Goal: Find contact information: Find contact information

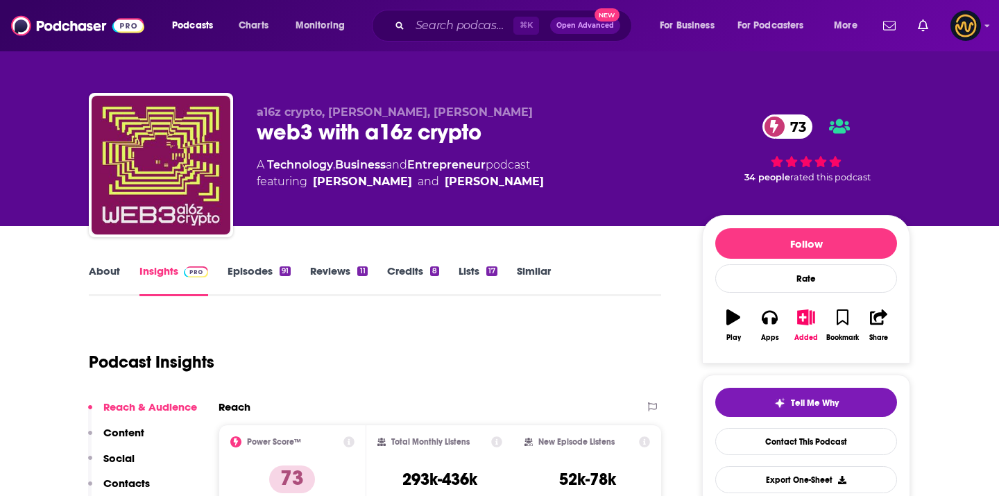
click at [431, 40] on div "⌘ K Open Advanced New" at bounding box center [502, 26] width 260 height 32
click at [431, 34] on input "Search podcasts, credits, & more..." at bounding box center [461, 26] width 103 height 22
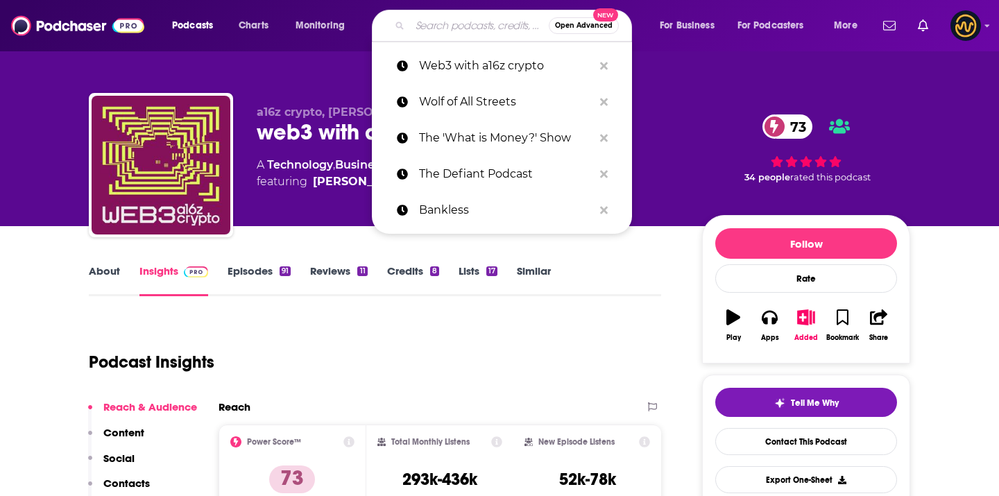
paste input "The Money Movement"
type input "The Money Movement"
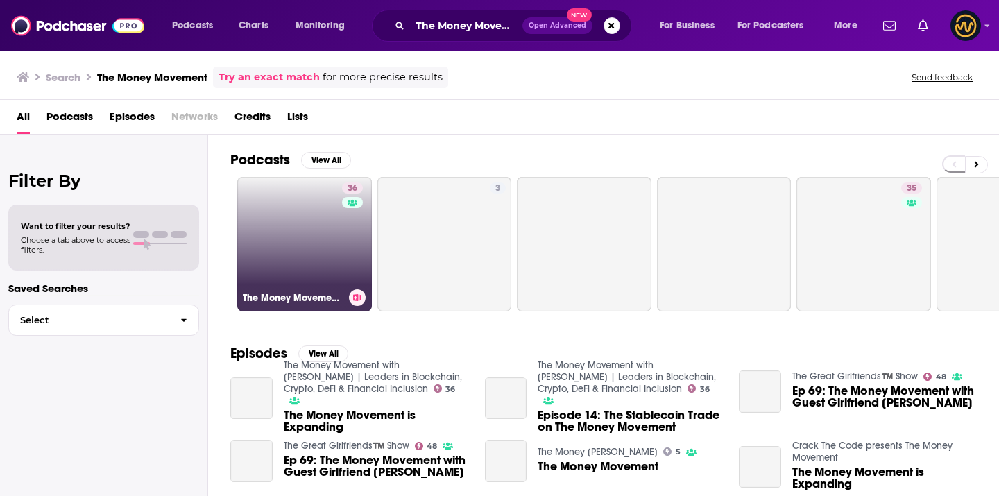
click at [300, 212] on link "36 The Money Movement with [PERSON_NAME] | Leaders in Blockchain, Crypto, DeFi …" at bounding box center [304, 244] width 135 height 135
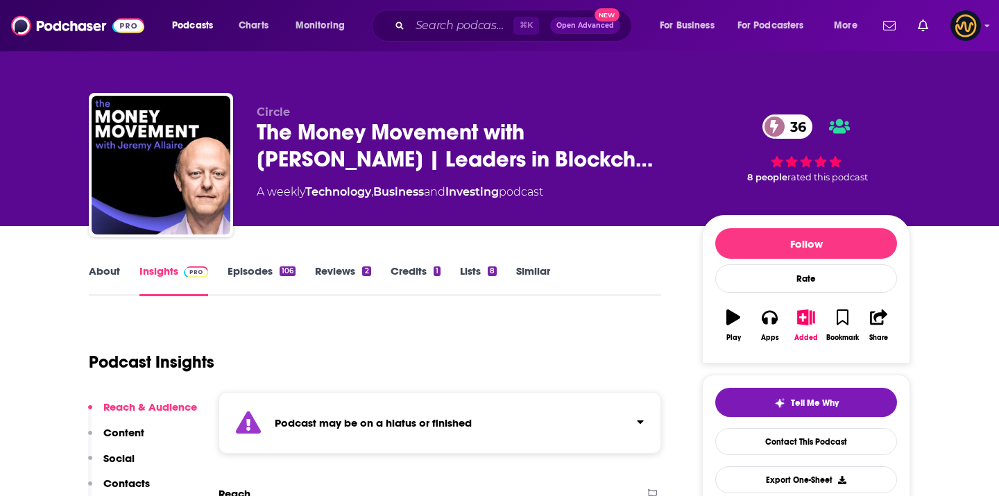
click at [262, 116] on span "Circle" at bounding box center [273, 111] width 33 height 13
click at [262, 115] on span "Circle" at bounding box center [273, 111] width 33 height 13
copy p "Circle"
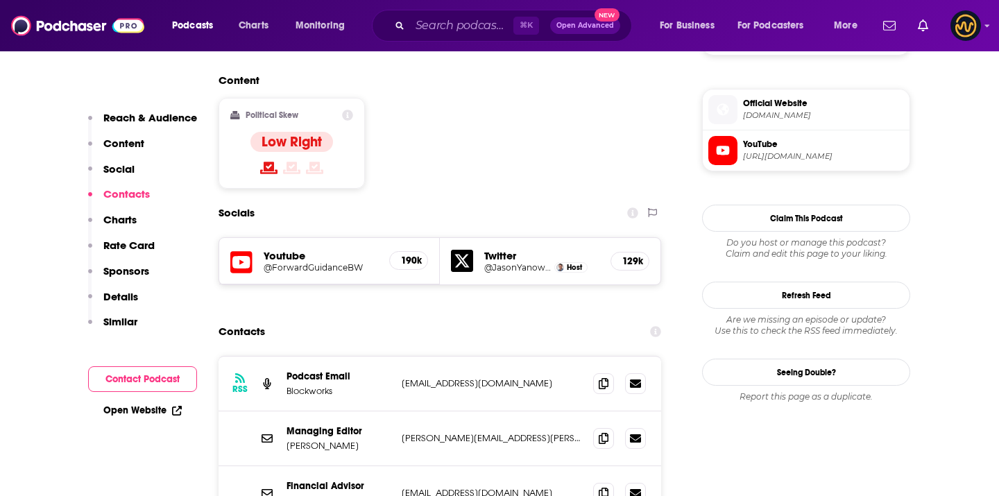
scroll to position [1102, 0]
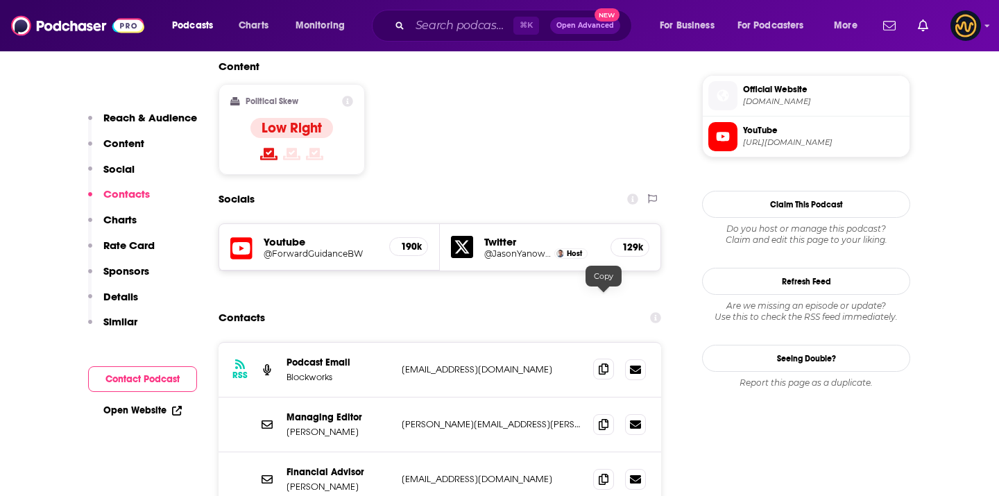
click at [606, 364] on icon at bounding box center [604, 369] width 10 height 11
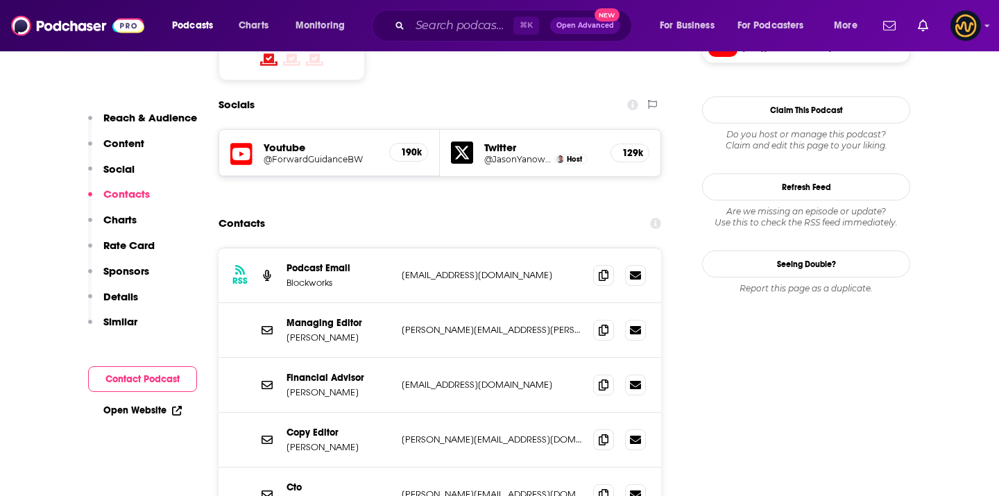
scroll to position [1211, 0]
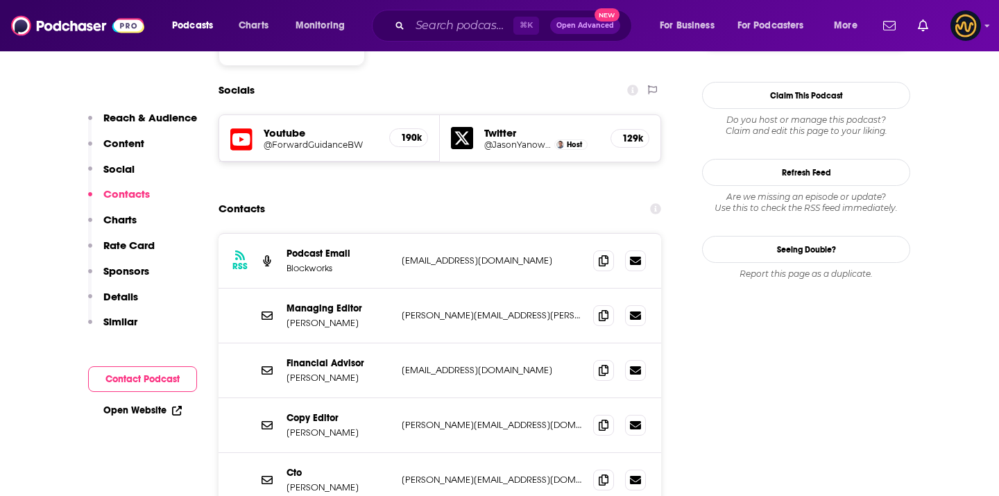
drag, startPoint x: 285, startPoint y: 250, endPoint x: 373, endPoint y: 249, distance: 88.1
click at [373, 289] on div "Managing Editor Michael Bodley michael.bodley@blockworks.co michael.bodley@bloc…" at bounding box center [440, 316] width 443 height 55
copy p "Michael Bodley"
click at [600, 309] on icon at bounding box center [604, 314] width 10 height 11
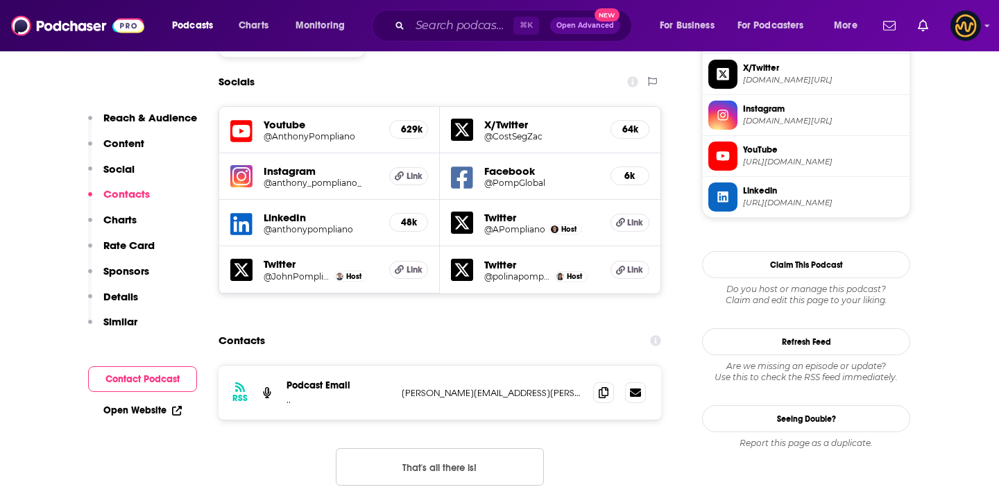
scroll to position [1247, 0]
click at [606, 386] on icon at bounding box center [604, 391] width 10 height 11
